Goal: Task Accomplishment & Management: Manage account settings

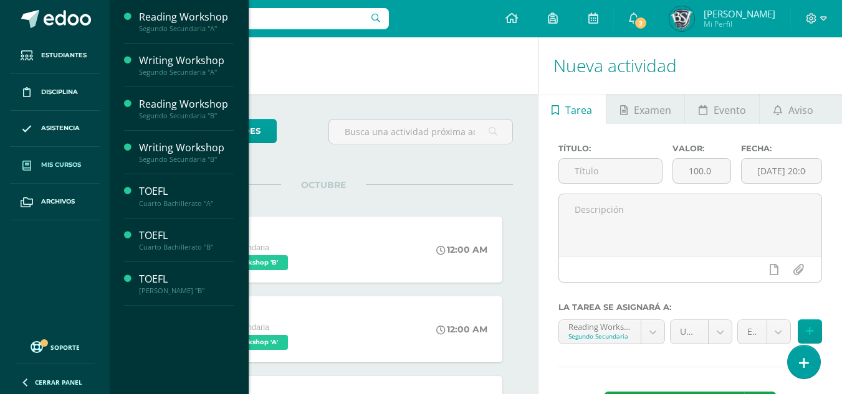
click at [64, 159] on link "Mis cursos" at bounding box center [55, 165] width 90 height 37
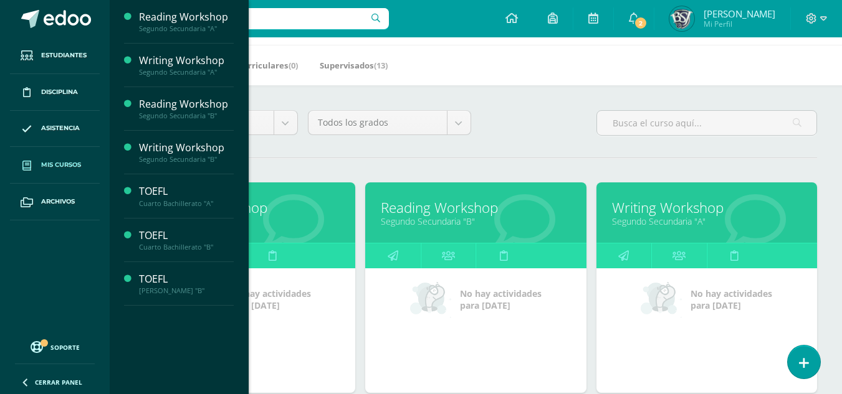
scroll to position [49, 0]
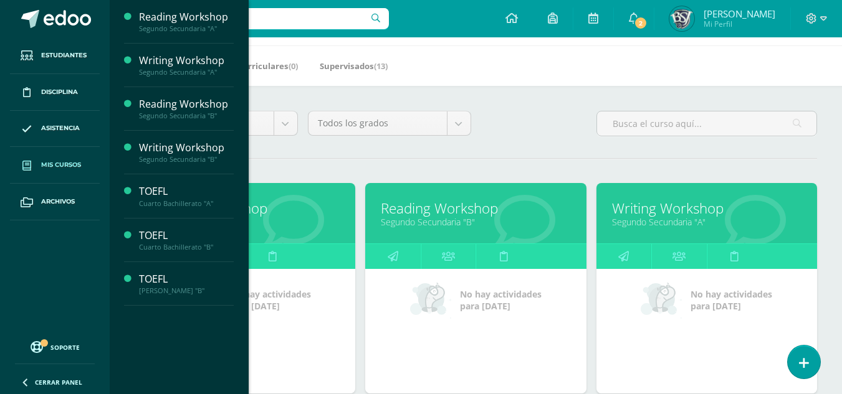
click at [532, 126] on div "Todos los niveles Todos los niveles Preprimaria Primaria Secundaria Bachillerat…" at bounding box center [476, 129] width 692 height 36
click at [531, 135] on div "Todos los niveles Todos los niveles Preprimaria Primaria Secundaria Bachillerat…" at bounding box center [476, 129] width 692 height 36
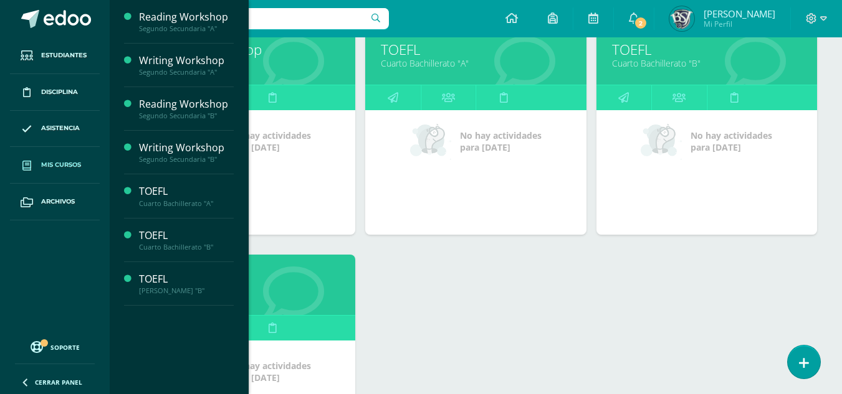
scroll to position [439, 0]
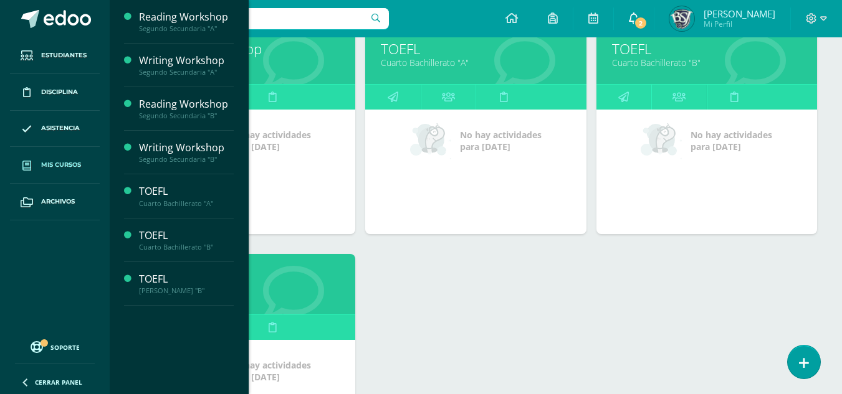
click at [639, 14] on icon at bounding box center [634, 17] width 10 height 11
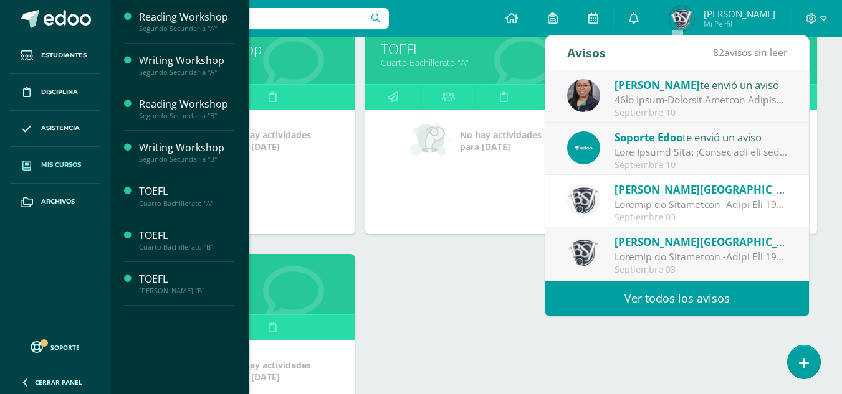
click at [511, 11] on div "Configuración Cerrar sesión Arely Mi Perfil 2 0 Mis accesos directos SOCIEMOCIO…" at bounding box center [476, 18] width 732 height 37
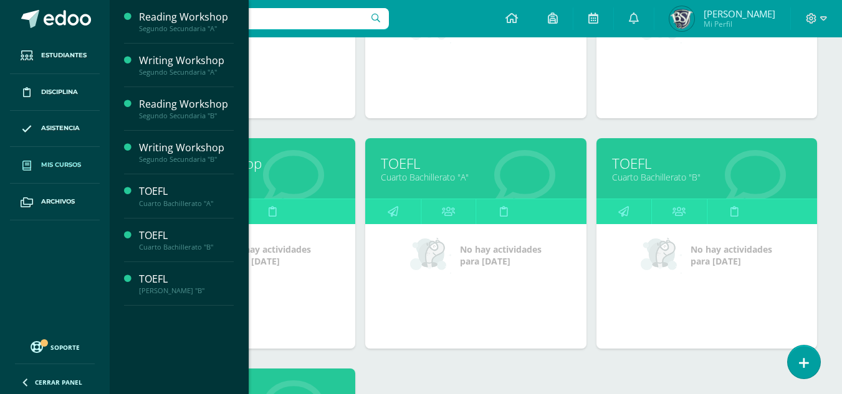
scroll to position [323, 0]
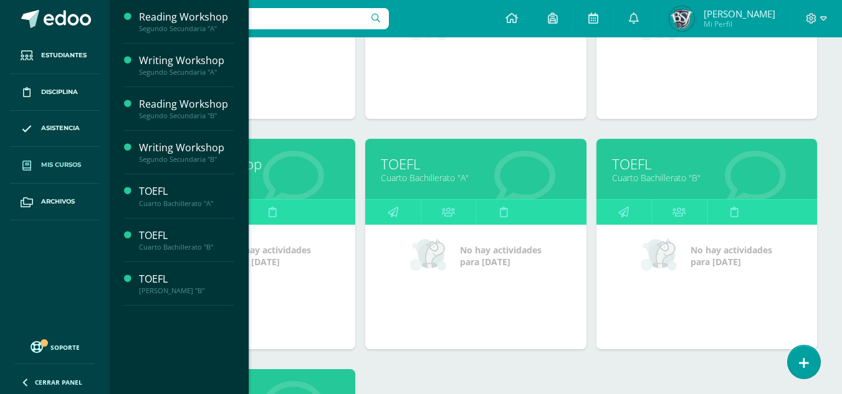
click at [491, 281] on div "No hay actividades para hoy" at bounding box center [475, 287] width 221 height 125
click at [502, 354] on div "TOEFL Cuarto Bachillerato "A" No hay actividades para hoy" at bounding box center [475, 254] width 230 height 230
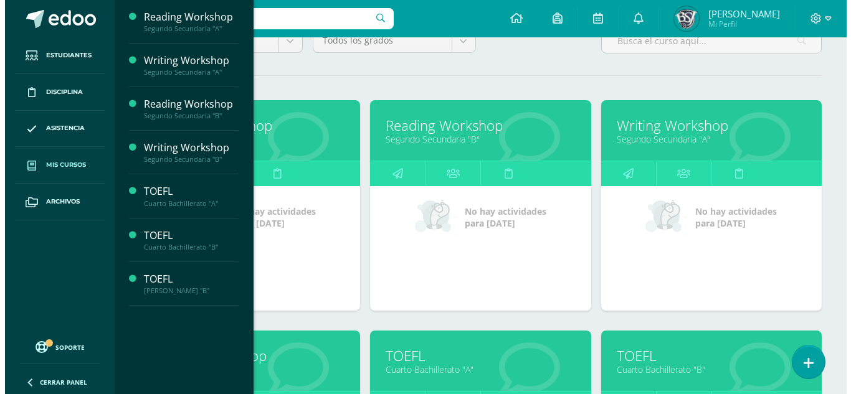
scroll to position [131, 0]
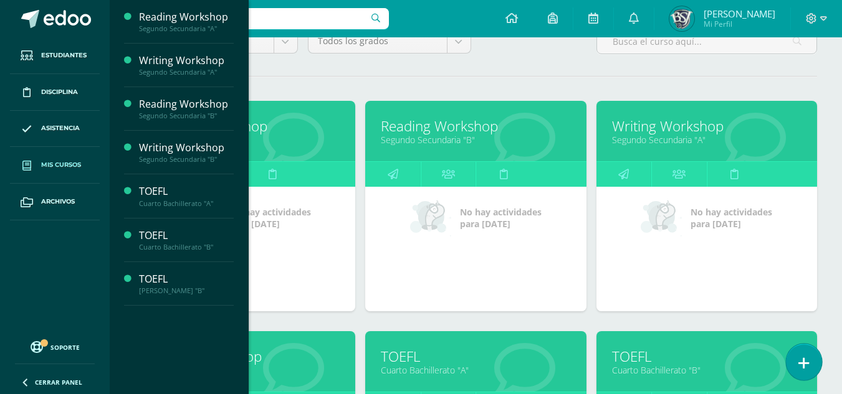
click at [805, 369] on icon at bounding box center [803, 363] width 11 height 14
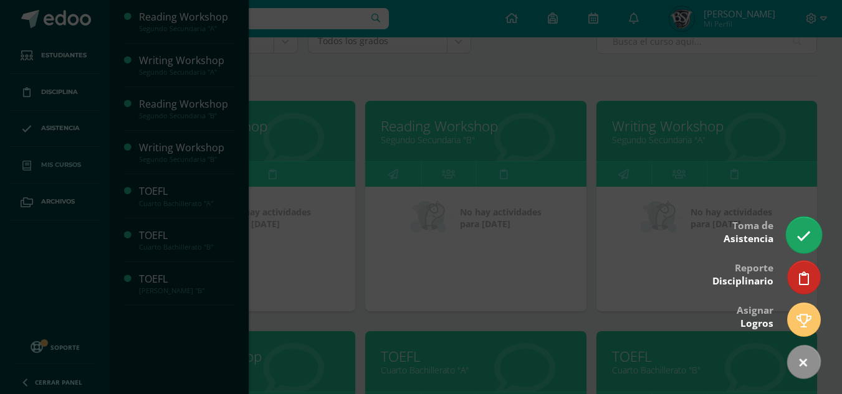
click at [803, 228] on link at bounding box center [804, 235] width 36 height 36
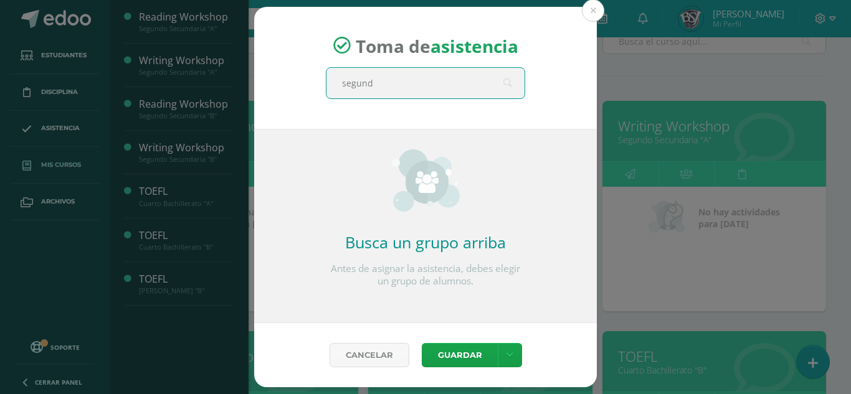
type input "segundo"
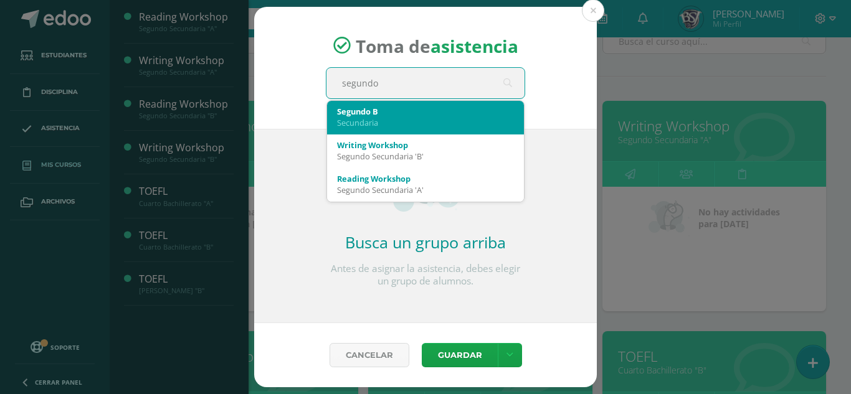
click at [450, 112] on div "Segundo B" at bounding box center [425, 111] width 177 height 11
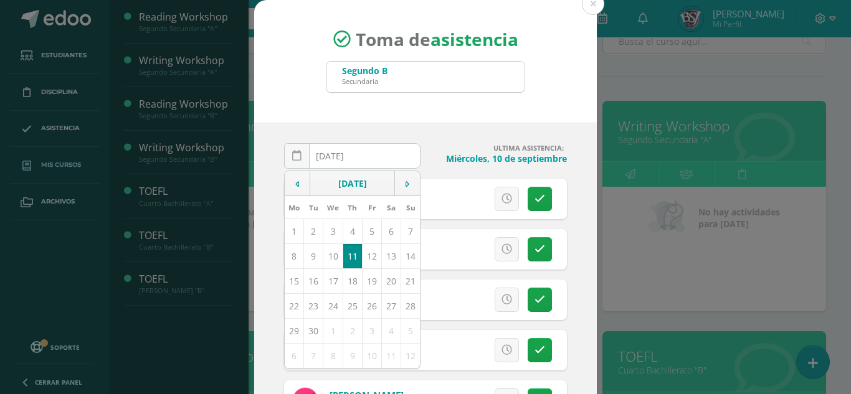
click at [474, 136] on div "2025-09-11 September, 2025 Mo Tu We Th Fr Sa Su 1 2 3 4 5 6 7 8 9 10 11 12 13 1…" at bounding box center [425, 265] width 343 height 284
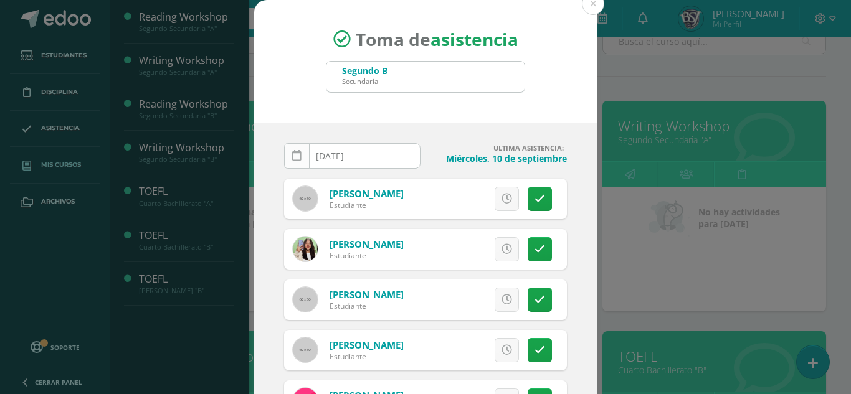
click at [292, 154] on icon at bounding box center [296, 156] width 9 height 11
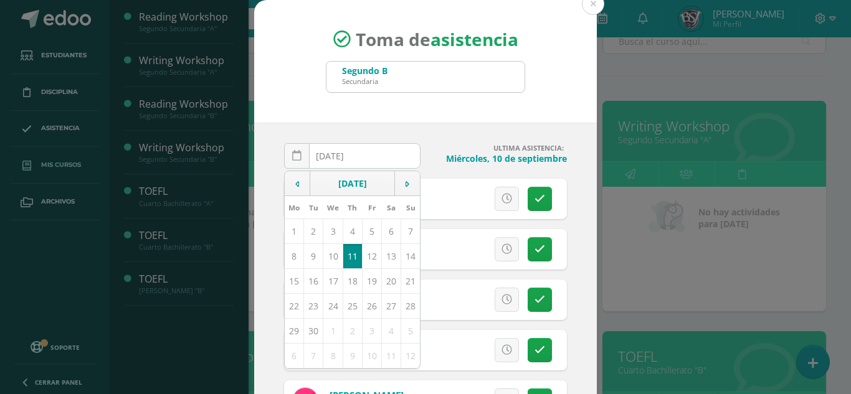
click at [346, 258] on td "11" at bounding box center [352, 256] width 19 height 25
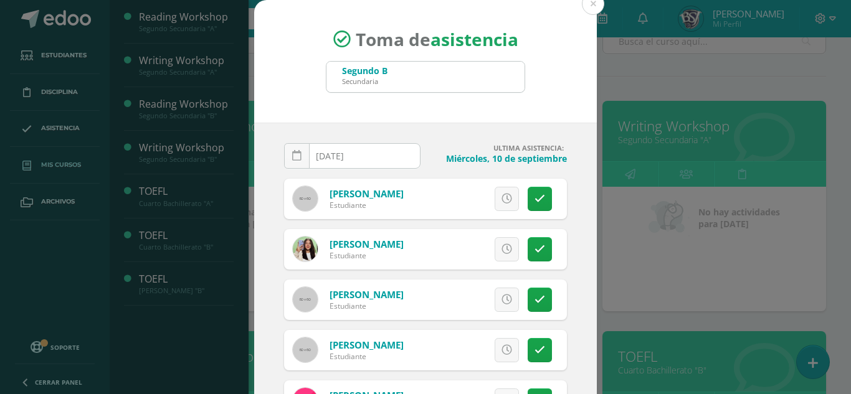
click at [431, 126] on div "2025-09-11 September, 2025 Mo Tu We Th Fr Sa Su 1 2 3 4 5 6 7 8 9 10 11 12 13 1…" at bounding box center [425, 265] width 343 height 284
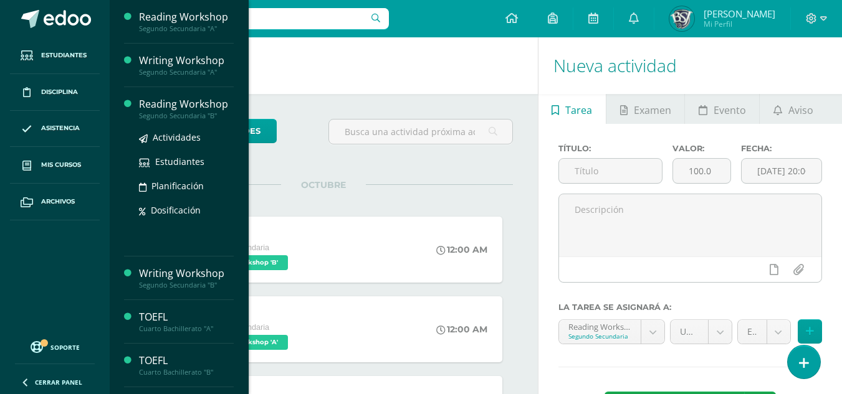
click at [153, 110] on div "Reading Workshop" at bounding box center [186, 104] width 95 height 14
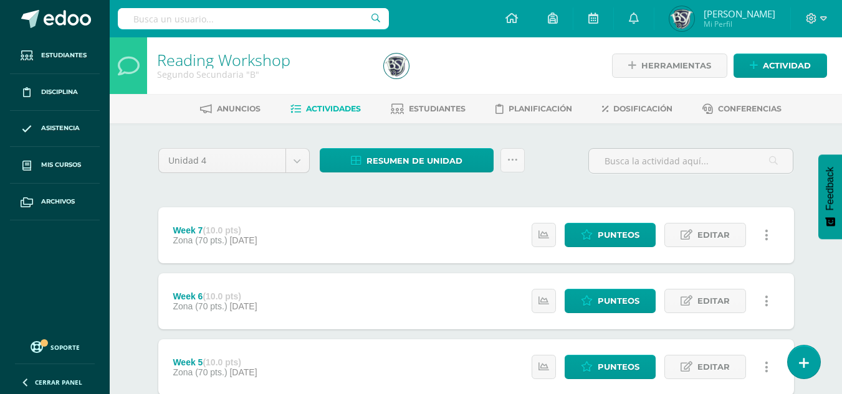
click at [533, 63] on div at bounding box center [495, 65] width 232 height 57
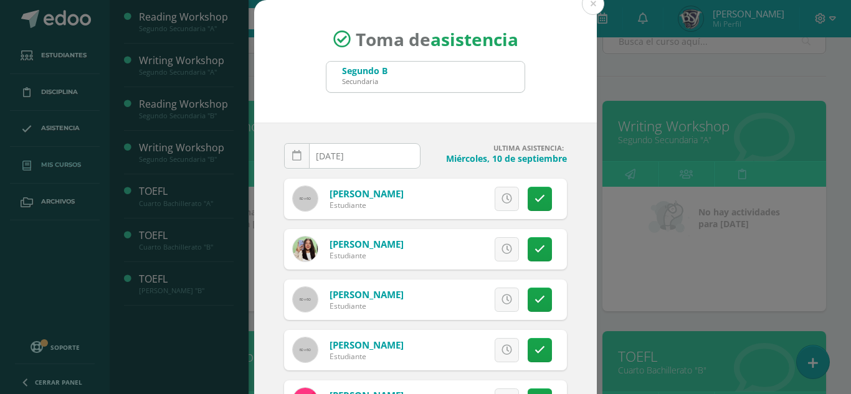
scroll to position [47, 0]
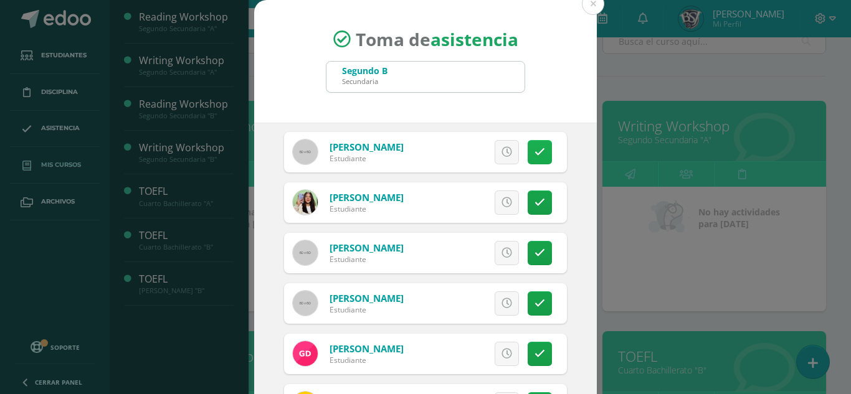
click at [528, 159] on link at bounding box center [540, 152] width 24 height 24
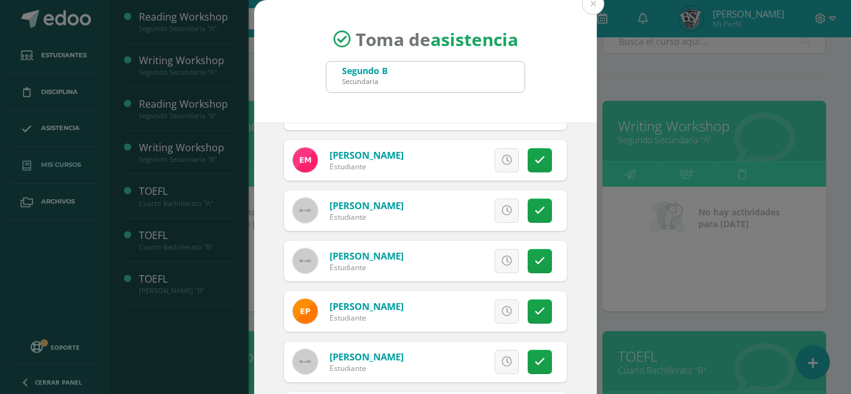
scroll to position [596, 0]
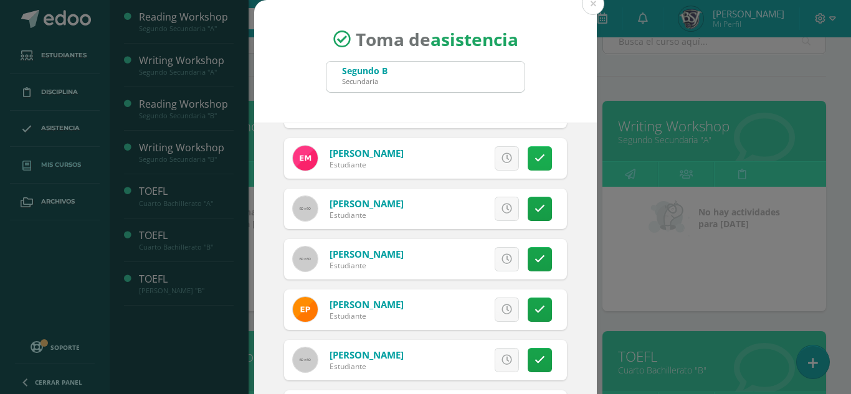
click at [534, 156] on link at bounding box center [540, 158] width 24 height 24
click at [536, 159] on icon at bounding box center [539, 158] width 7 height 11
click at [501, 163] on icon at bounding box center [506, 158] width 11 height 11
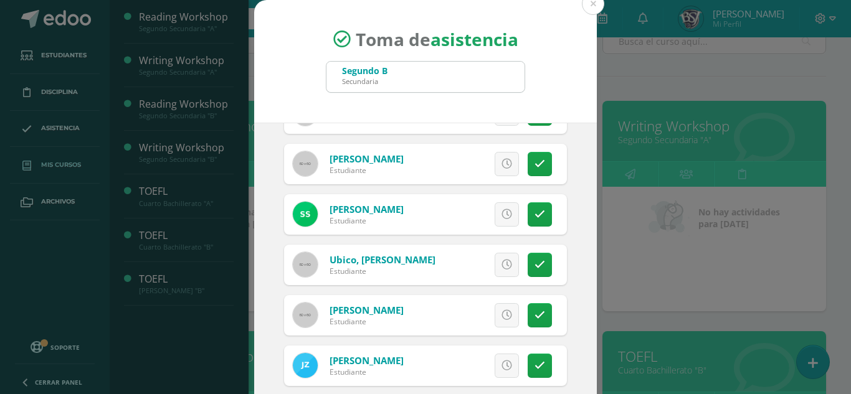
scroll to position [77, 0]
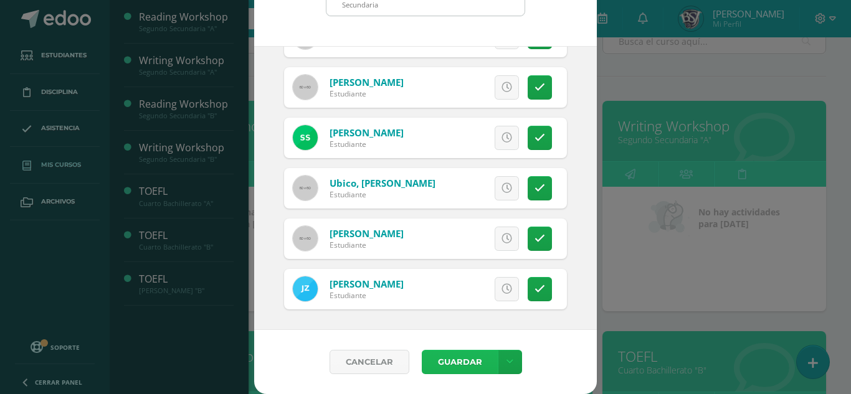
click at [448, 362] on button "Guardar" at bounding box center [460, 362] width 76 height 24
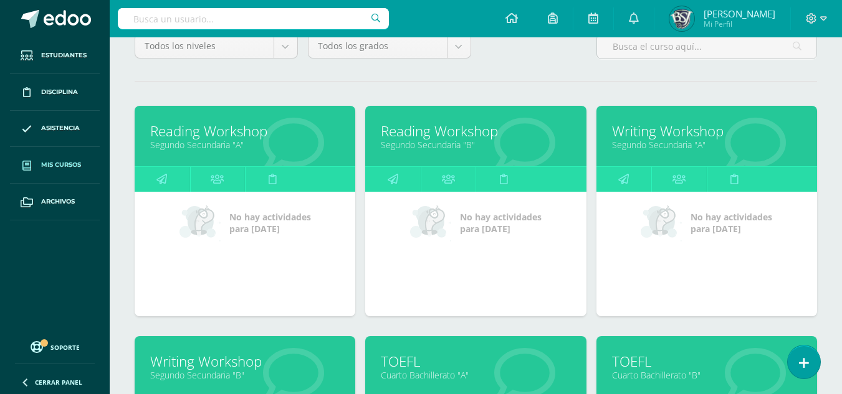
scroll to position [127, 0]
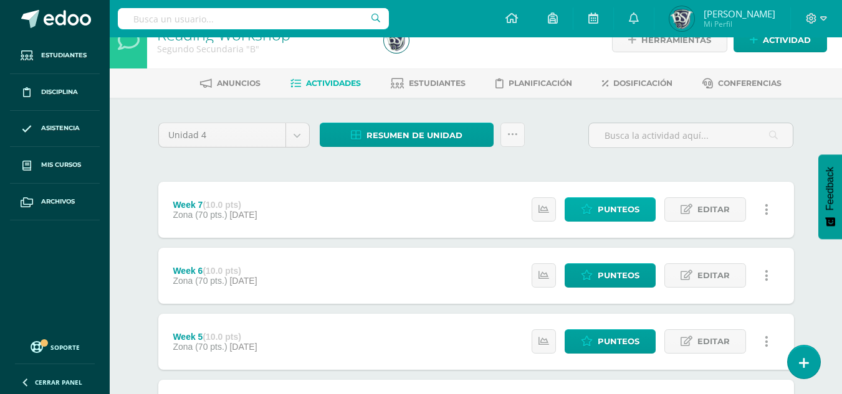
scroll to position [26, 0]
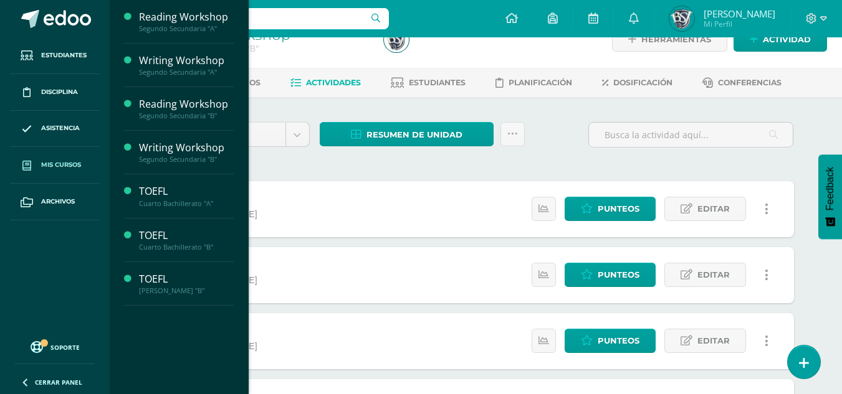
click at [57, 163] on span "Mis cursos" at bounding box center [61, 165] width 40 height 10
